Goal: Transaction & Acquisition: Book appointment/travel/reservation

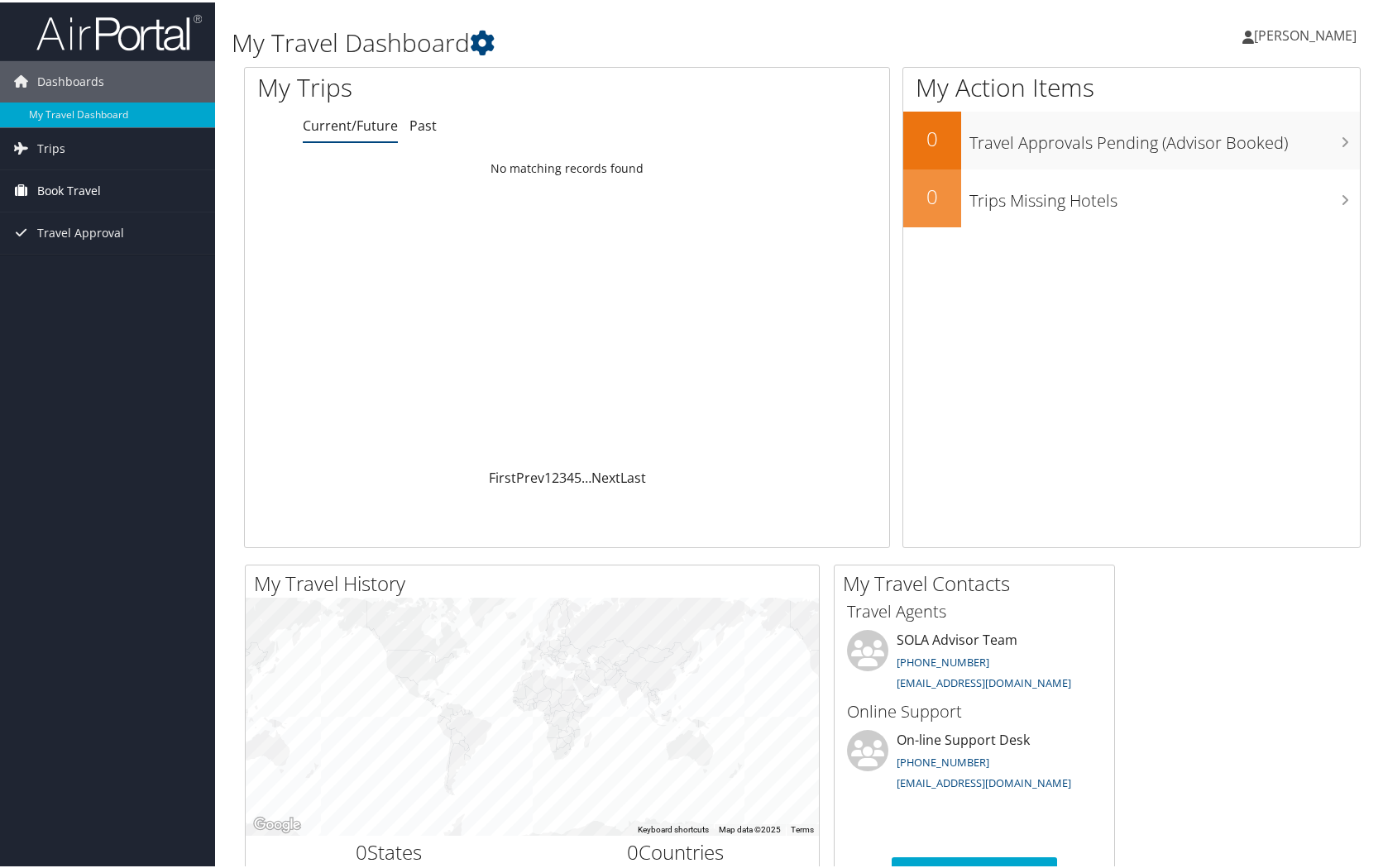
click at [78, 187] on span "Book Travel" at bounding box center [69, 187] width 64 height 41
click at [107, 247] on link "Book/Manage Online Trips" at bounding box center [108, 246] width 215 height 25
